Goal: Communication & Community: Share content

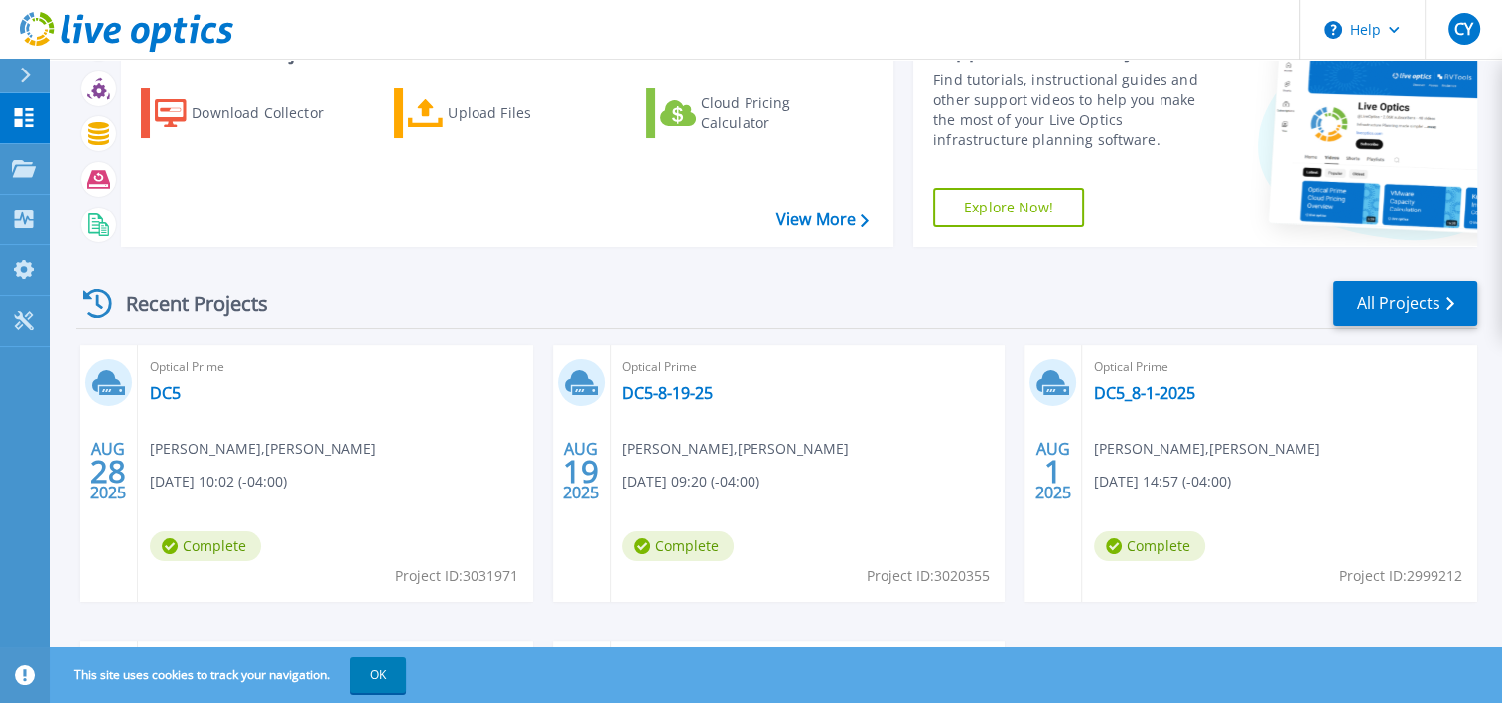
scroll to position [93, 0]
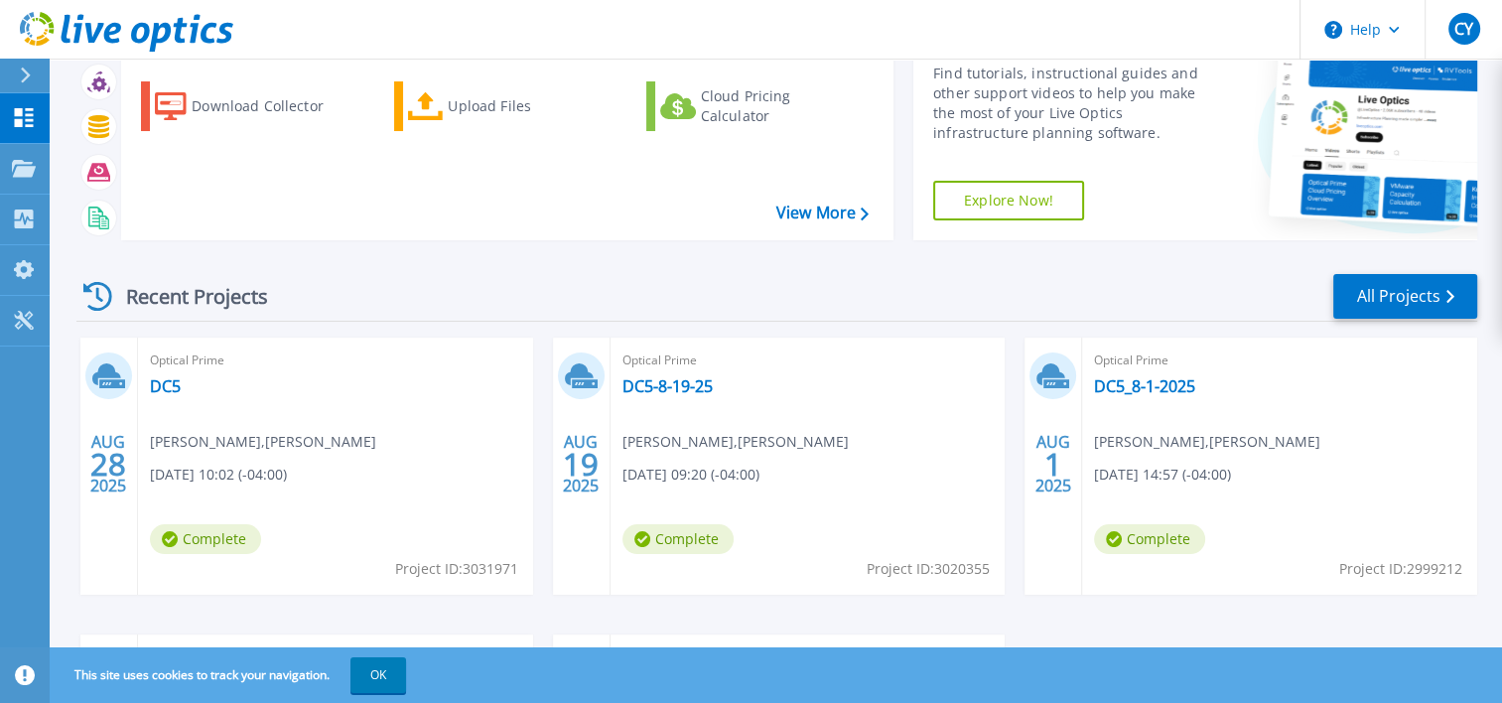
click at [183, 386] on div "Optical Prime DC5 Chris Yousif , Waltonen 08/28/2025, 10:02 (-04:00) Complete P…" at bounding box center [335, 466] width 395 height 257
click at [163, 478] on span "[DATE] 10:02 (-04:00)" at bounding box center [218, 475] width 137 height 22
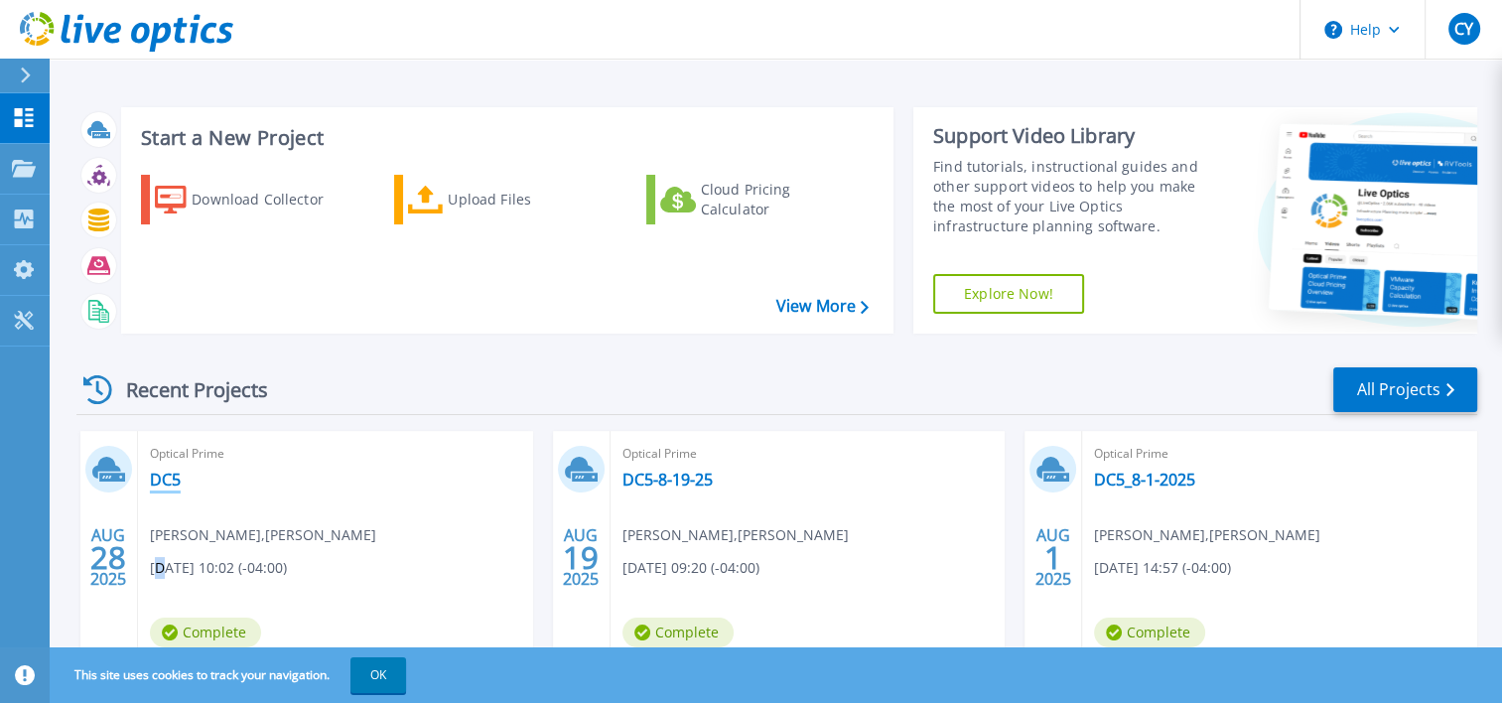
click at [173, 486] on link "DC5" at bounding box center [165, 480] width 31 height 20
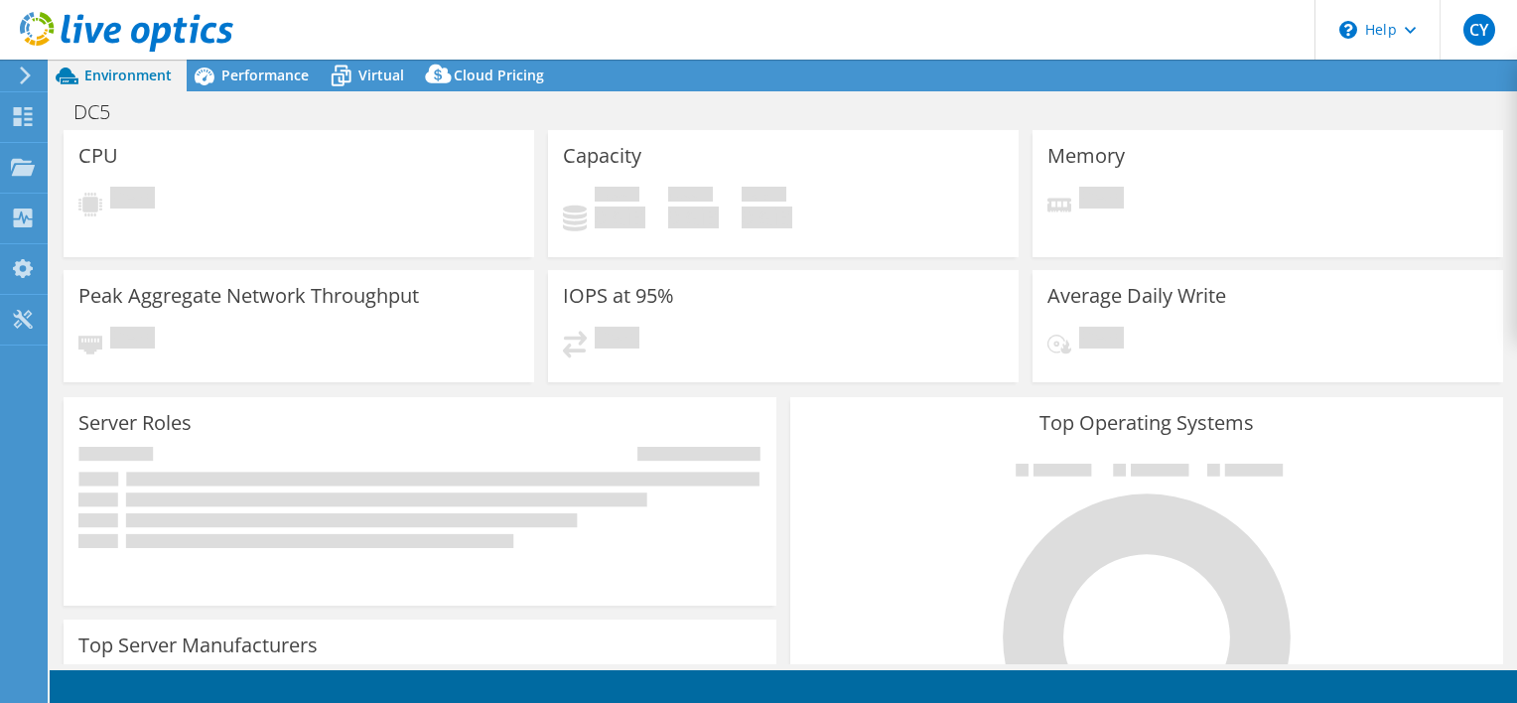
select select "USD"
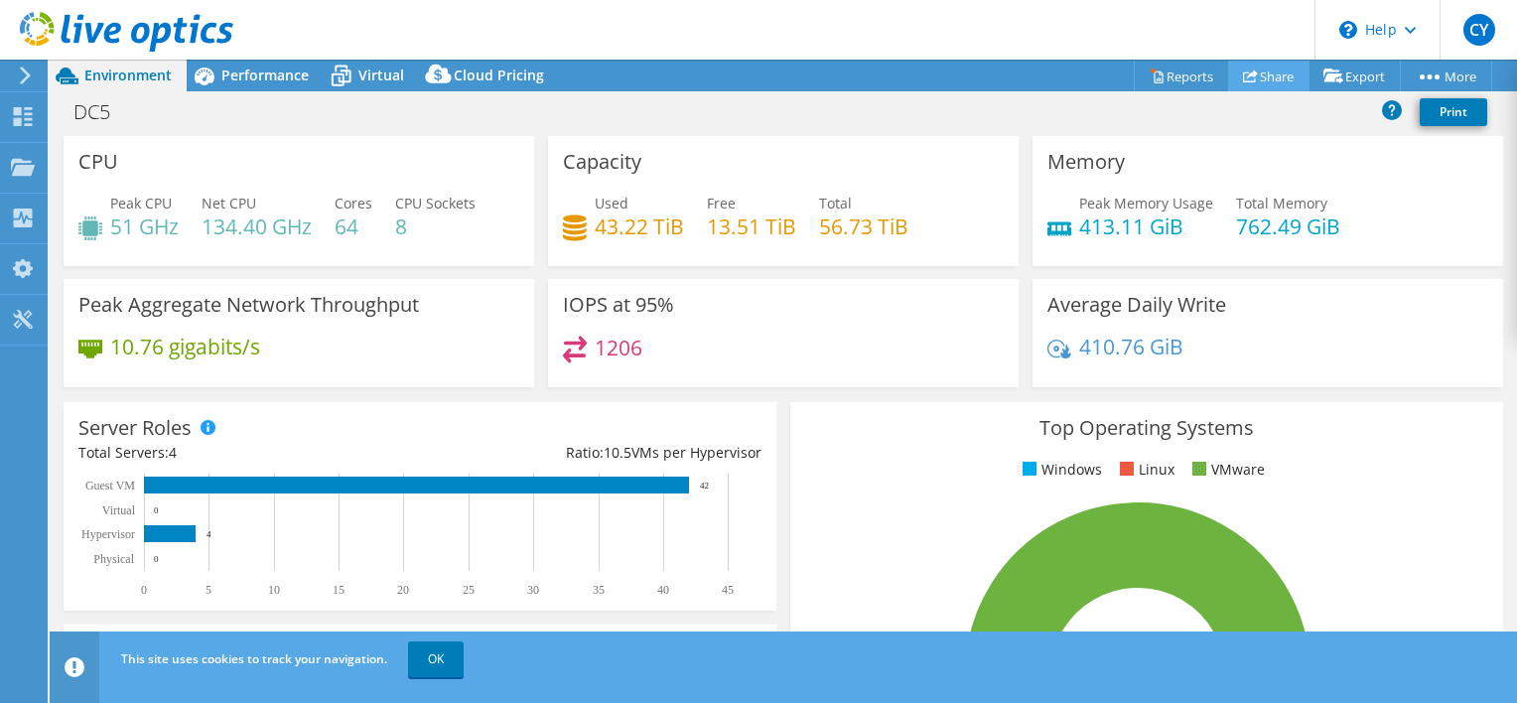
click at [1263, 77] on link "Share" at bounding box center [1268, 76] width 81 height 31
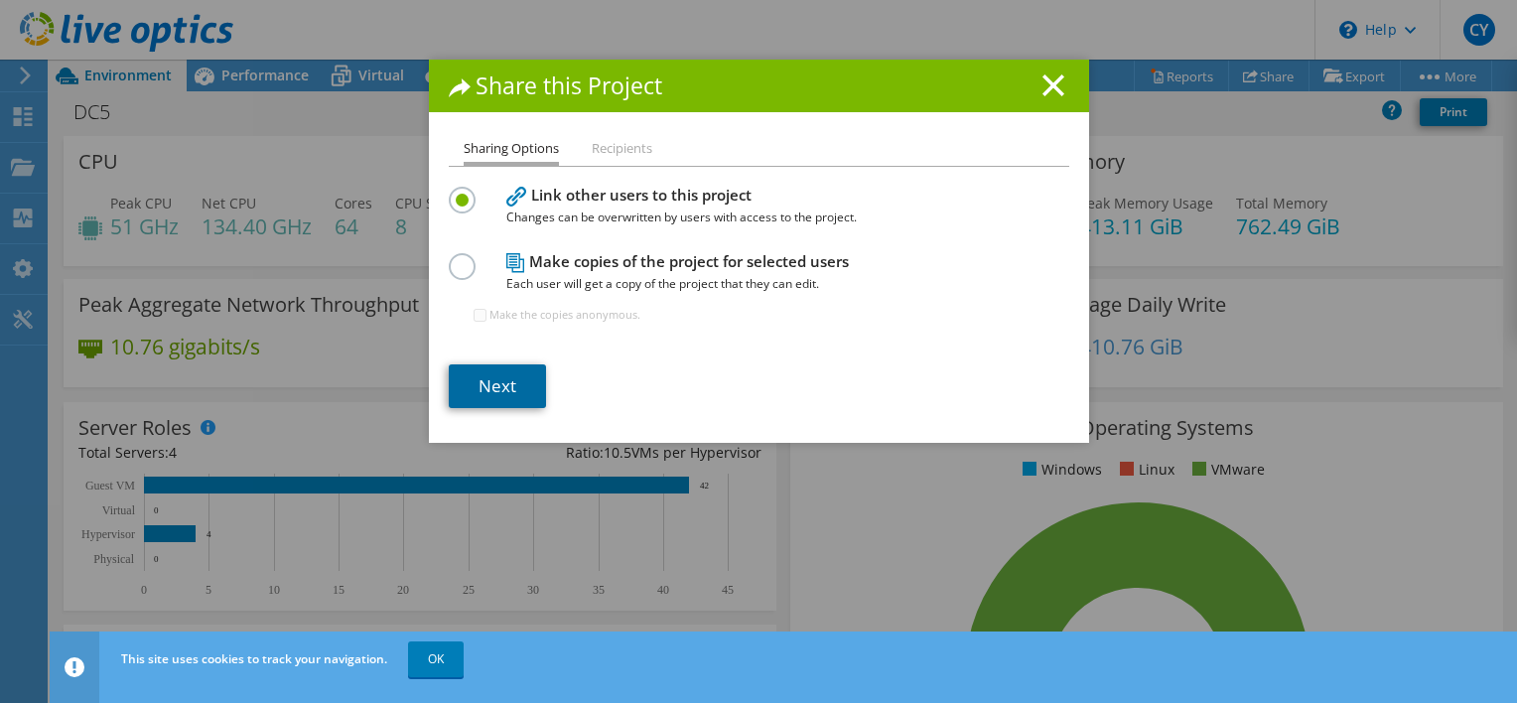
click at [492, 376] on link "Next" at bounding box center [497, 386] width 97 height 44
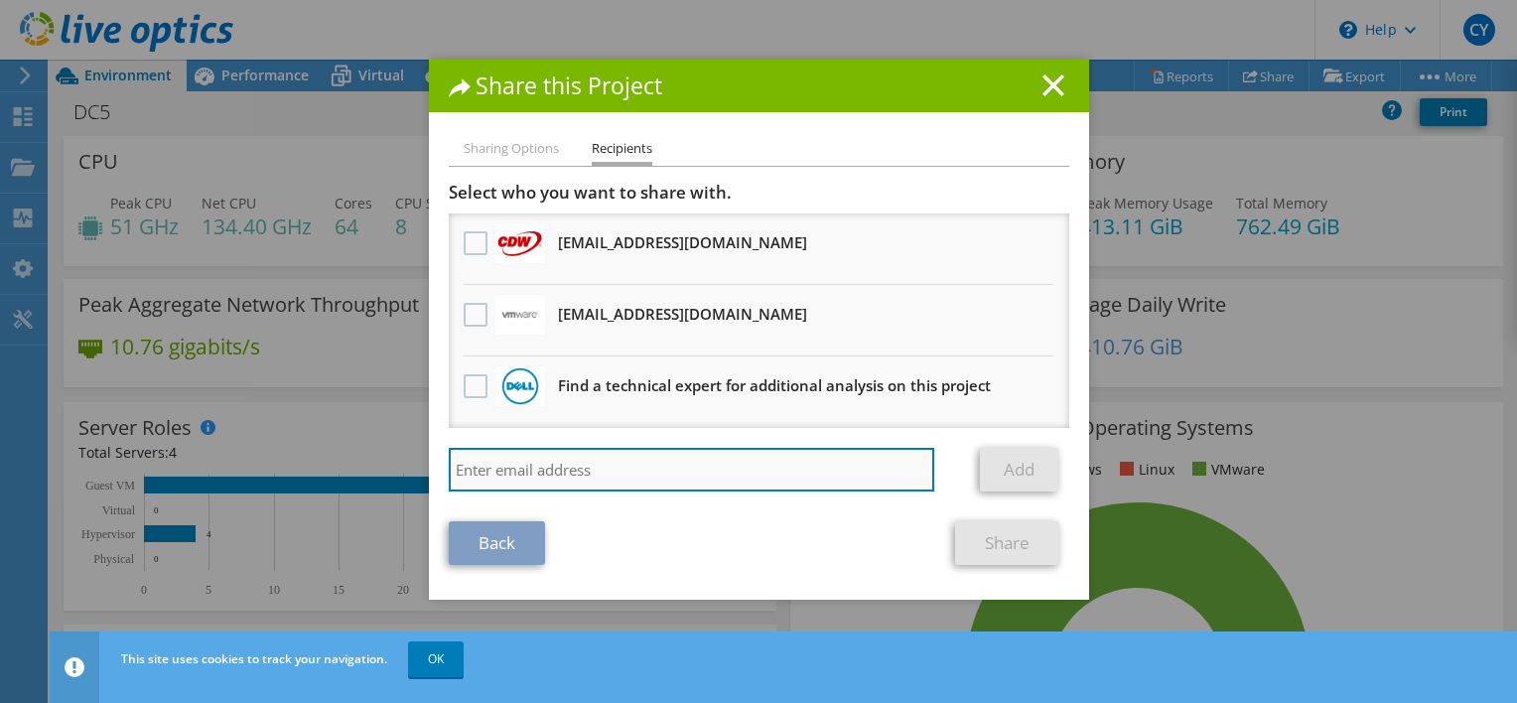
click at [575, 469] on input "search" at bounding box center [692, 470] width 487 height 44
click at [588, 467] on input "[PERSON_NAME]" at bounding box center [692, 470] width 487 height 44
click at [588, 466] on input "[PERSON_NAME]" at bounding box center [692, 470] width 487 height 44
paste input "[EMAIL_ADDRESS][DOMAIN_NAME]"
type input "[PERSON_NAME][EMAIL_ADDRESS][PERSON_NAME][DOMAIN_NAME]"
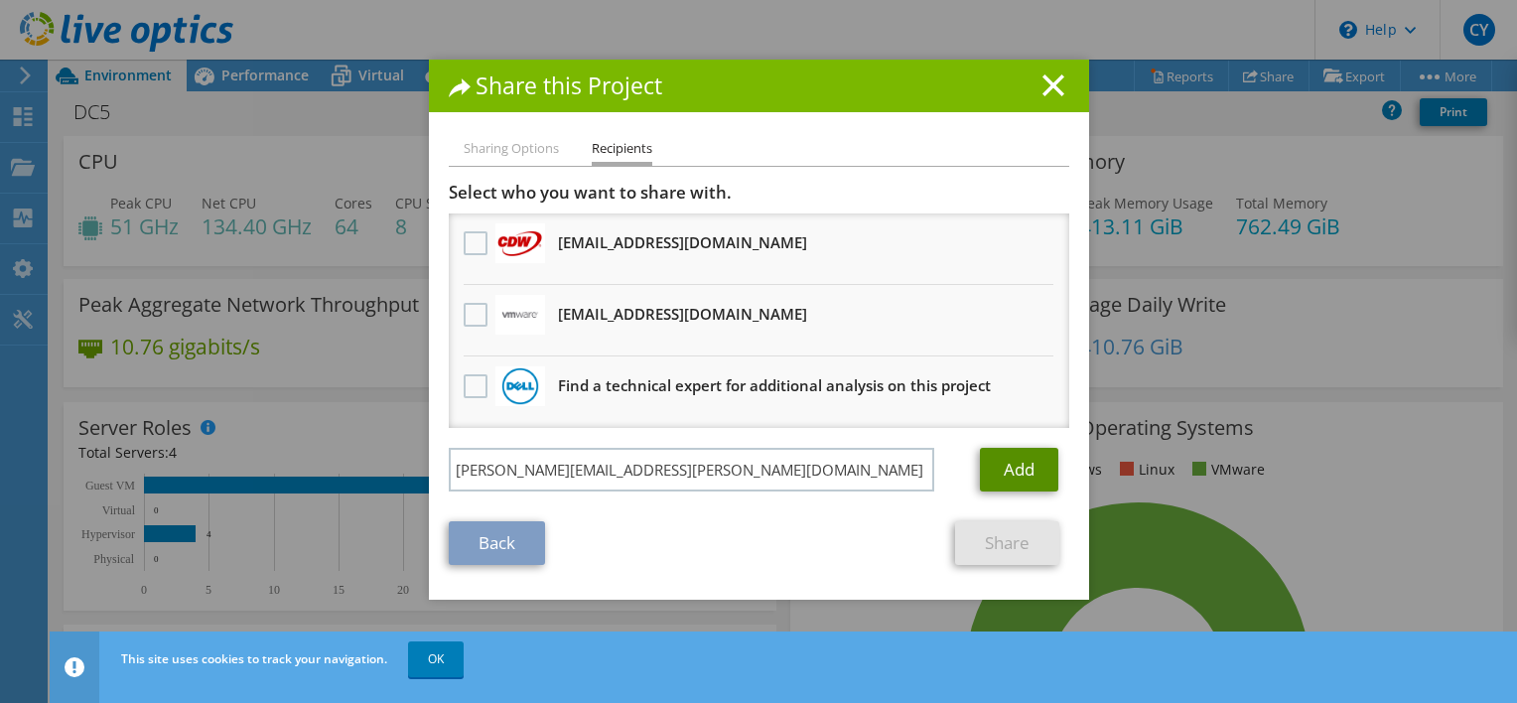
click at [1013, 461] on link "Add" at bounding box center [1019, 470] width 78 height 44
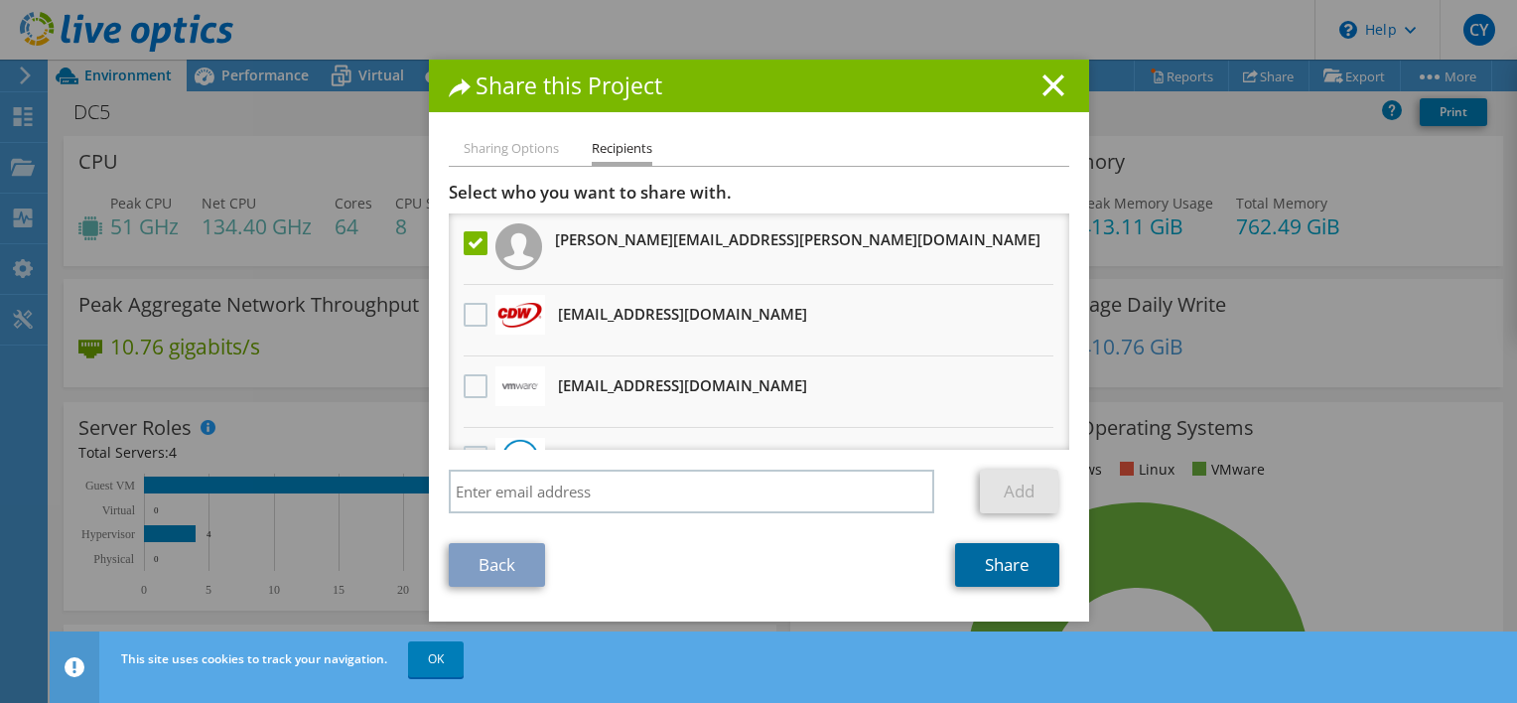
click at [1001, 561] on link "Share" at bounding box center [1007, 565] width 104 height 44
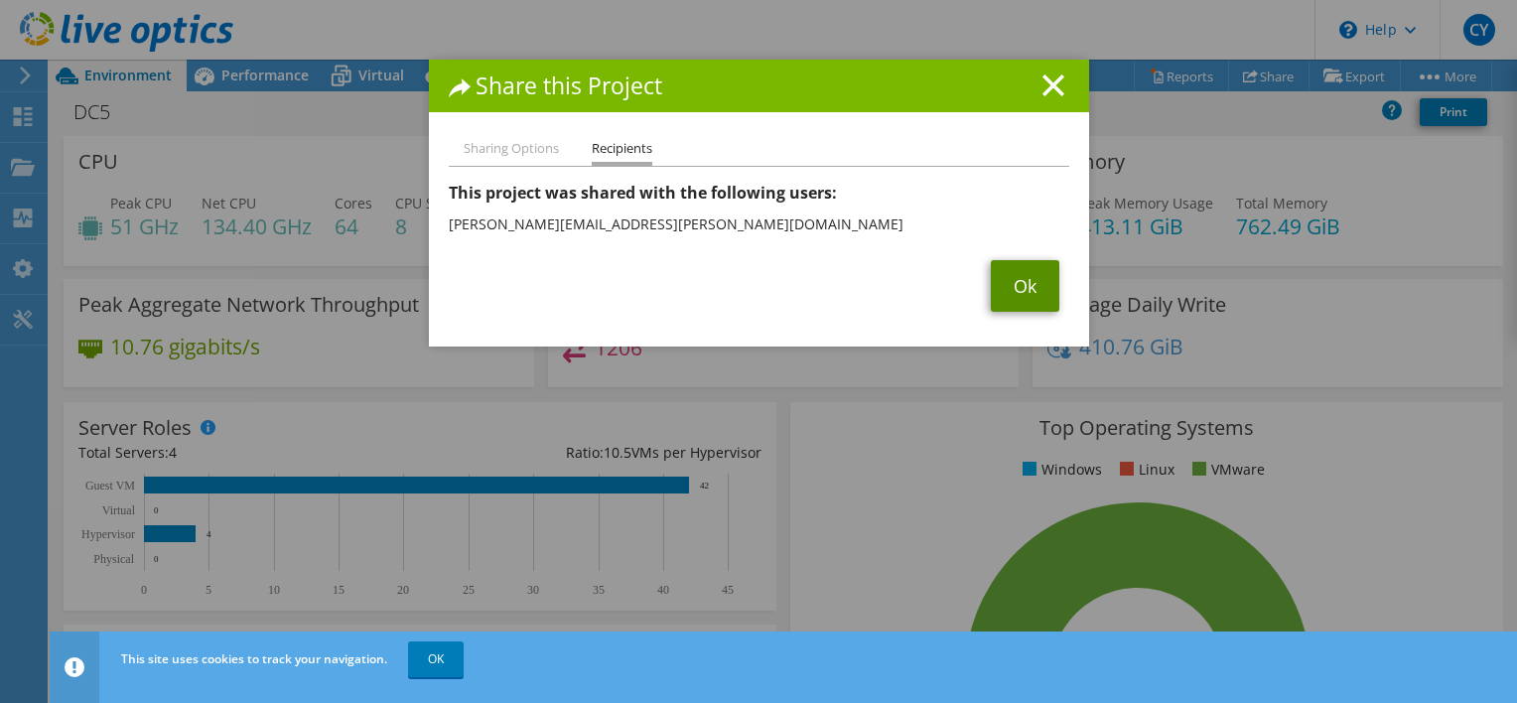
click at [1021, 282] on link "Ok" at bounding box center [1025, 286] width 69 height 52
